Goal: Check status: Check status

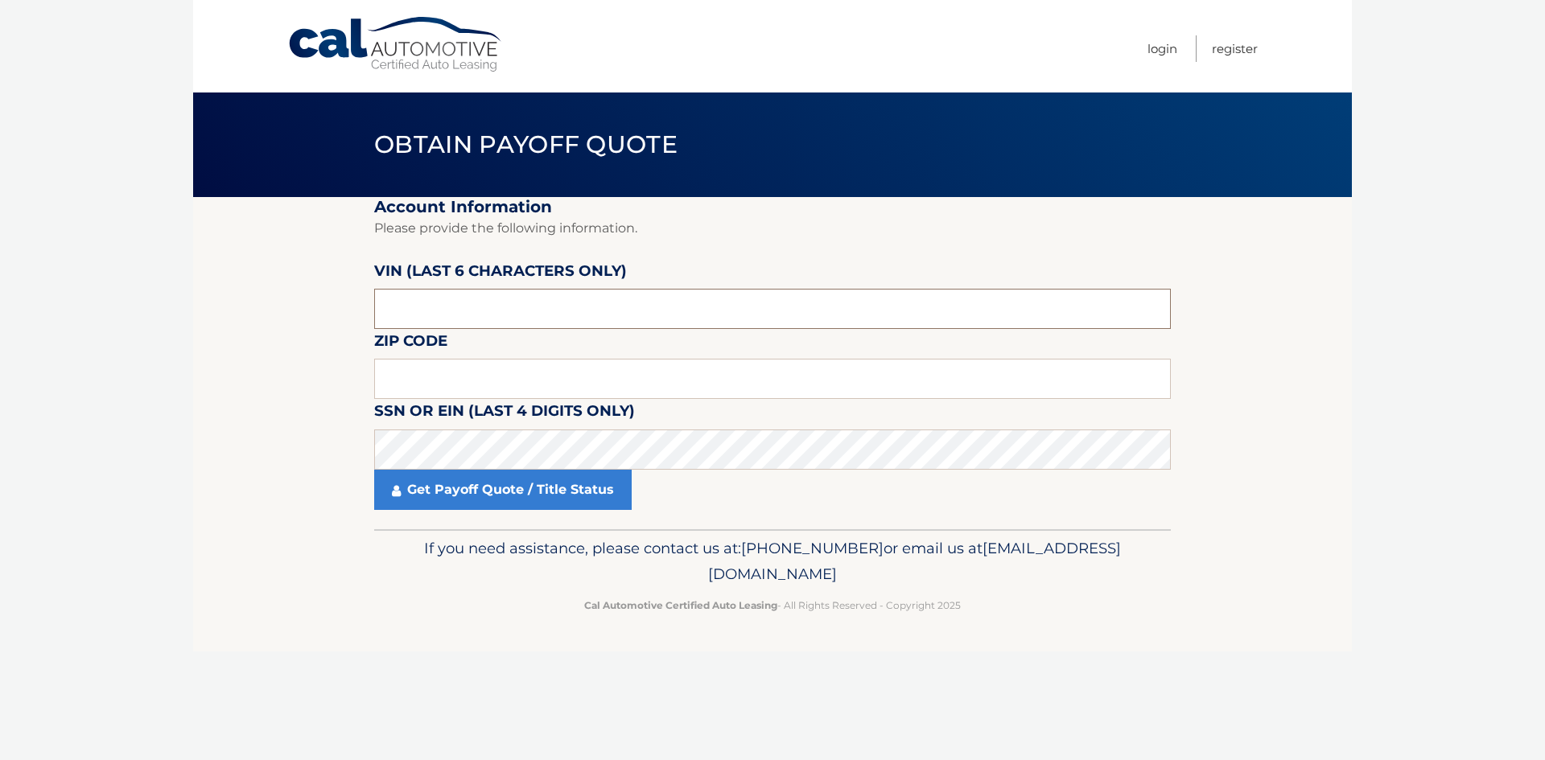
click at [489, 311] on input "text" at bounding box center [772, 309] width 796 height 40
type input "530622"
click at [446, 370] on input "text" at bounding box center [772, 379] width 796 height 40
type input "10306"
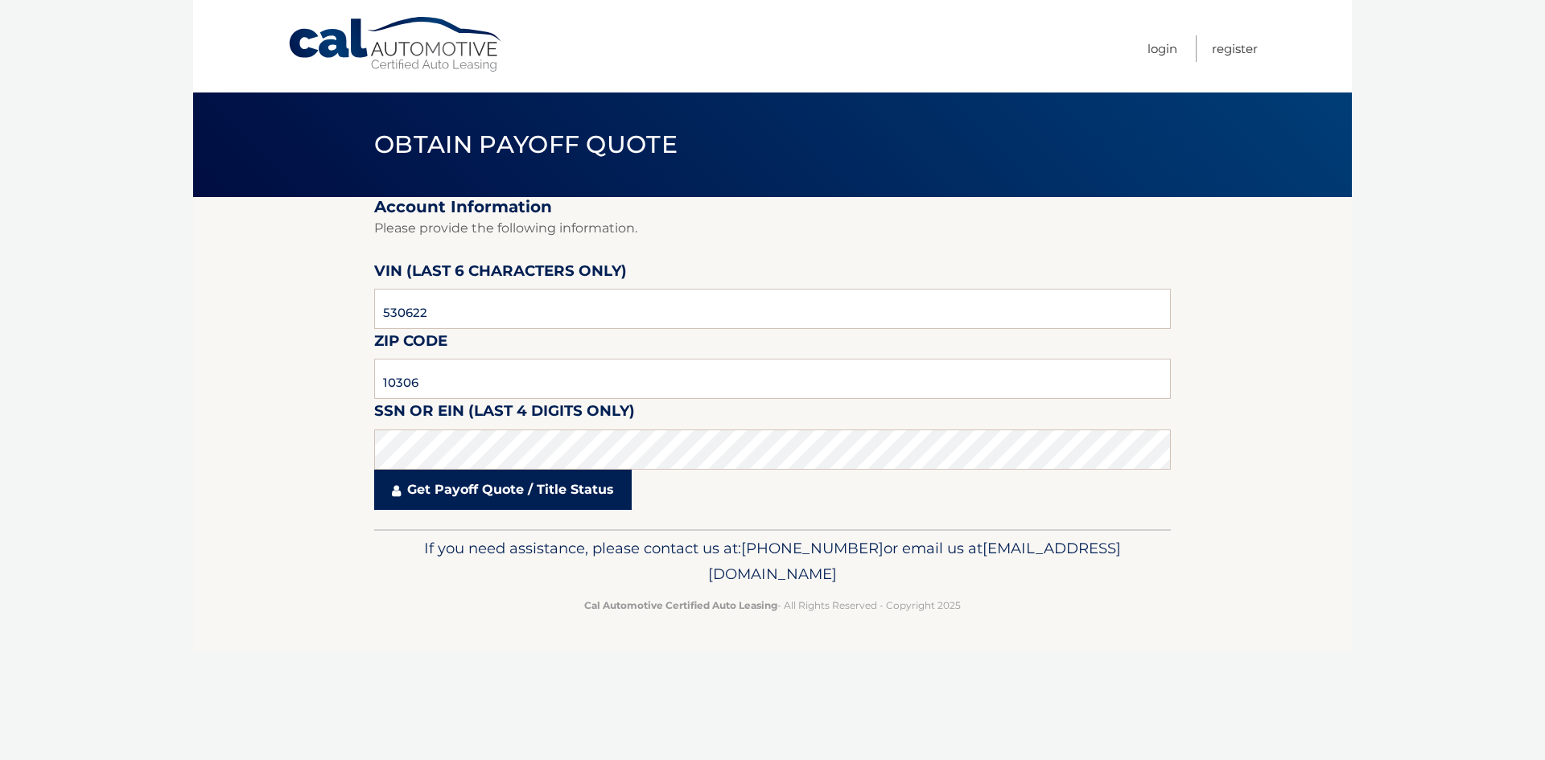
click at [465, 487] on link "Get Payoff Quote / Title Status" at bounding box center [502, 490] width 257 height 40
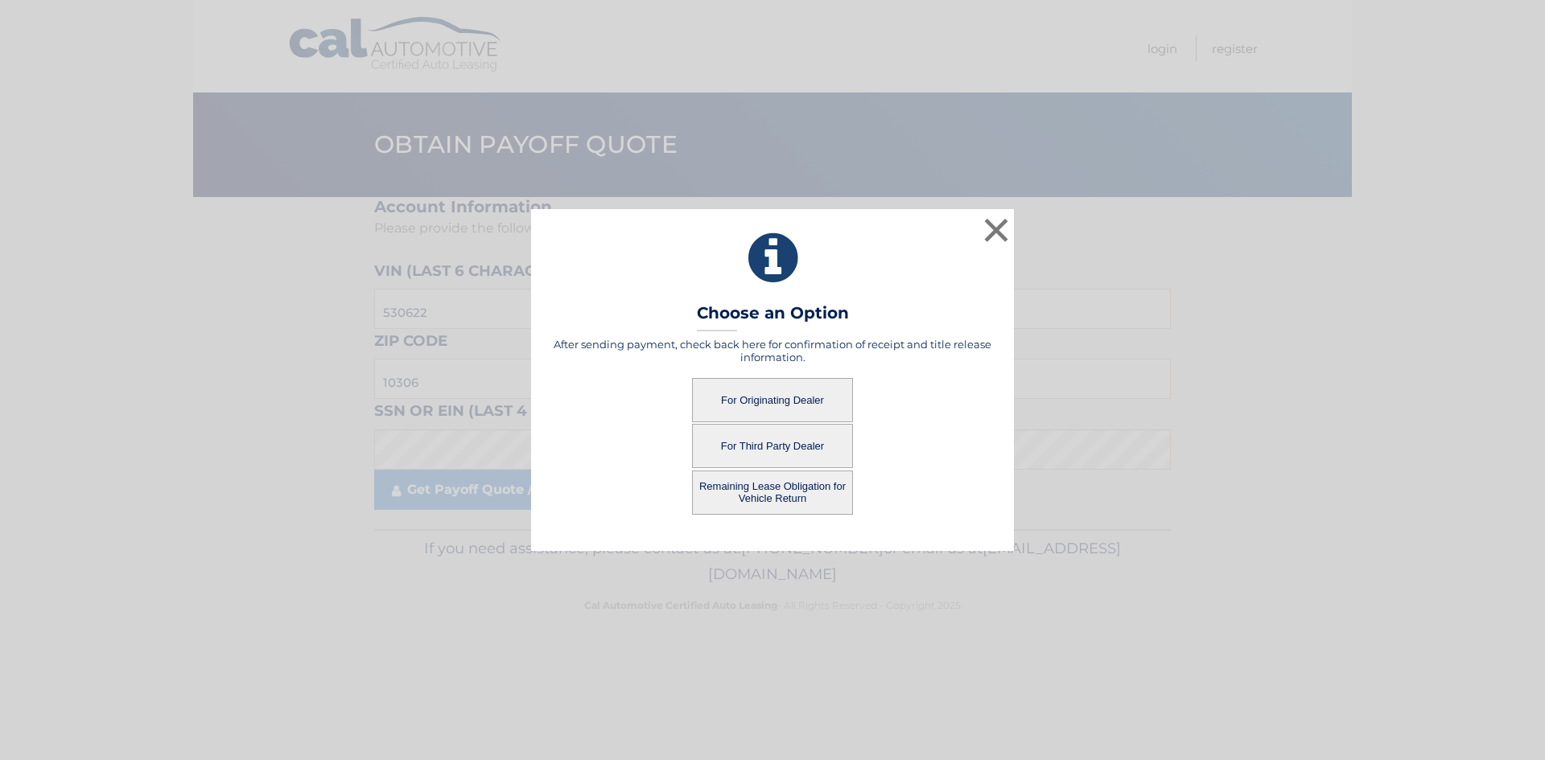
click at [775, 398] on button "For Originating Dealer" at bounding box center [772, 400] width 161 height 44
click at [777, 397] on button "For Originating Dealer" at bounding box center [772, 400] width 161 height 44
